Goal: Transaction & Acquisition: Purchase product/service

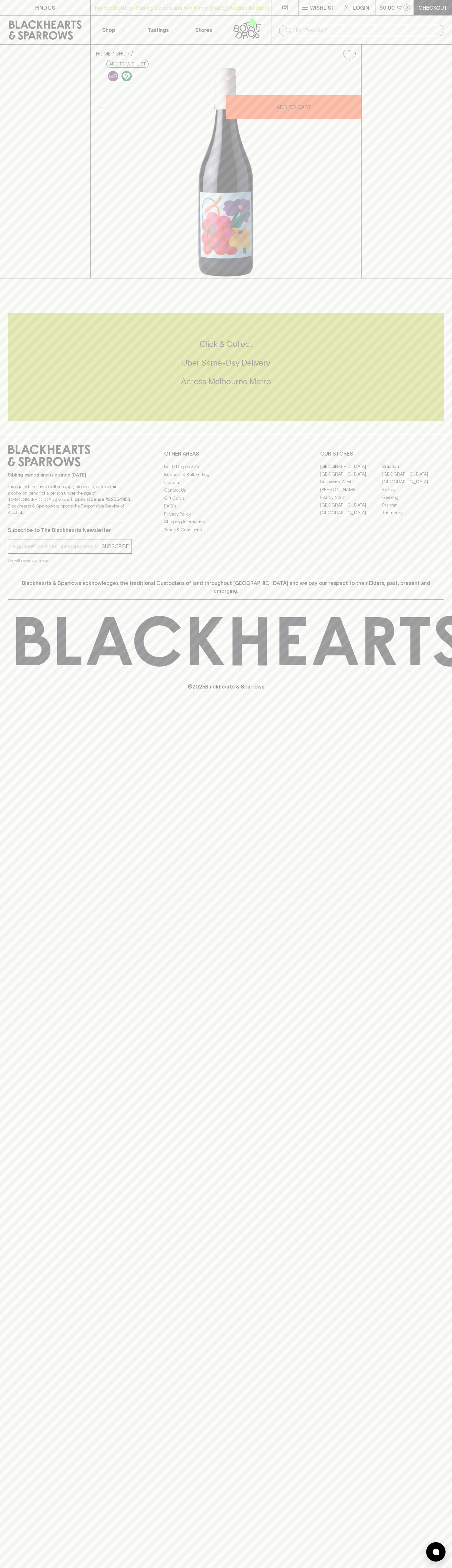
click at [412, 22] on div "​" at bounding box center [361, 30] width 181 height 29
click at [443, 421] on div "Click & Collect Uber Same-Day Delivery Across Melbourne Metro" at bounding box center [226, 367] width 436 height 108
click at [415, 1567] on html "FIND US | No Bad Bottles | Sibling Owned and Run Since 2006 | No Bad Bottles | …" at bounding box center [226, 784] width 452 height 1568
click at [23, 574] on div "Sibling owned and run since 2006 It is against the law to sell or supply alcoho…" at bounding box center [226, 504] width 452 height 140
